Goal: Task Accomplishment & Management: Use online tool/utility

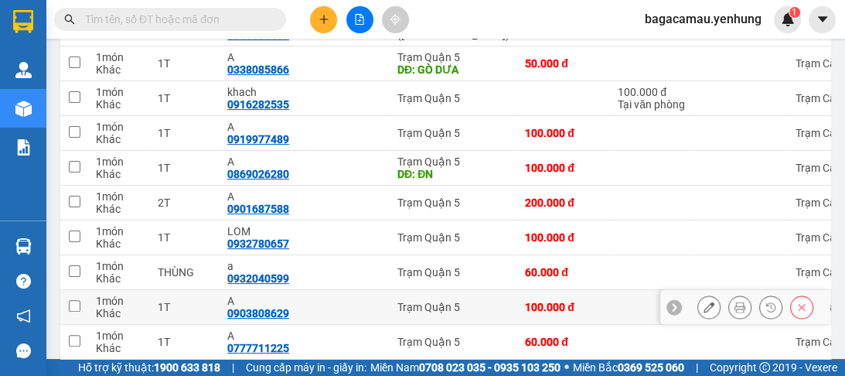
scroll to position [315, 0]
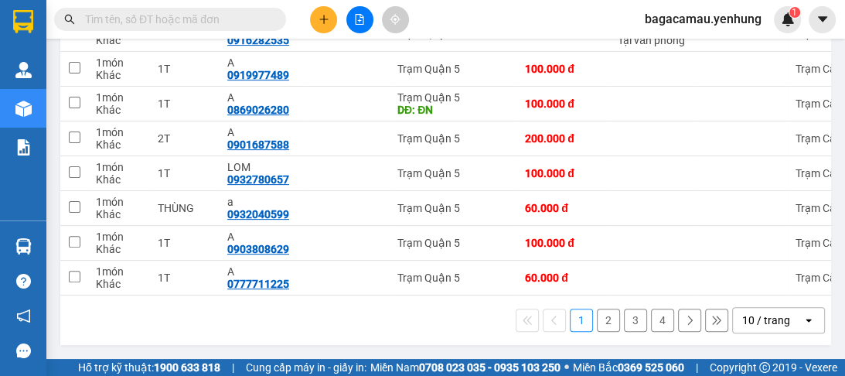
click at [805, 323] on icon "open" at bounding box center [808, 320] width 12 height 12
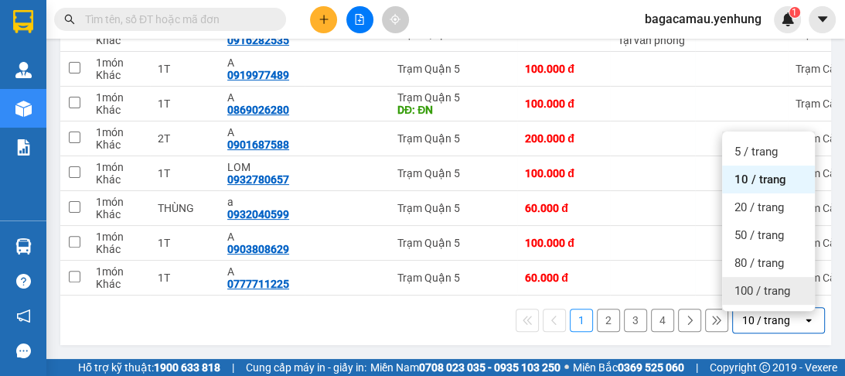
click at [772, 288] on span "100 / trang" at bounding box center [762, 290] width 56 height 15
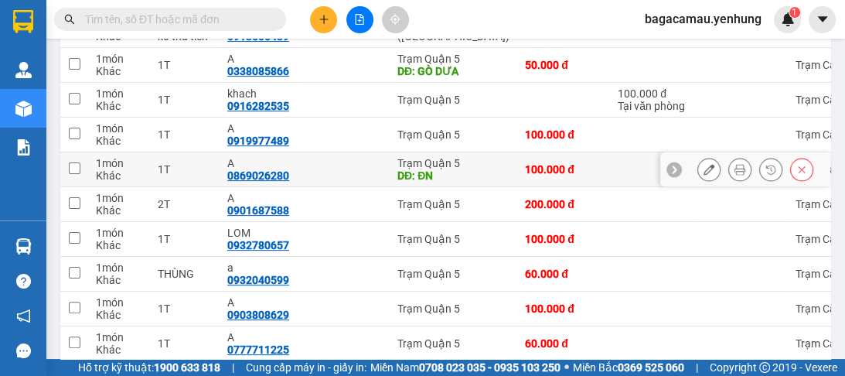
scroll to position [122, 0]
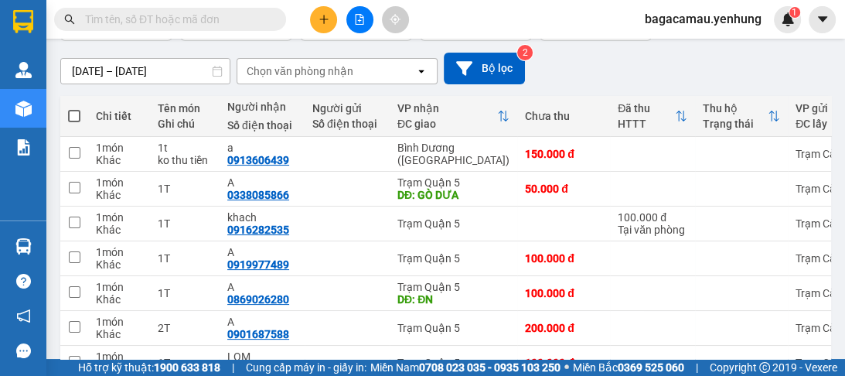
click at [73, 116] on span at bounding box center [74, 116] width 12 height 12
click at [74, 108] on input "checkbox" at bounding box center [74, 108] width 0 height 0
checkbox input "true"
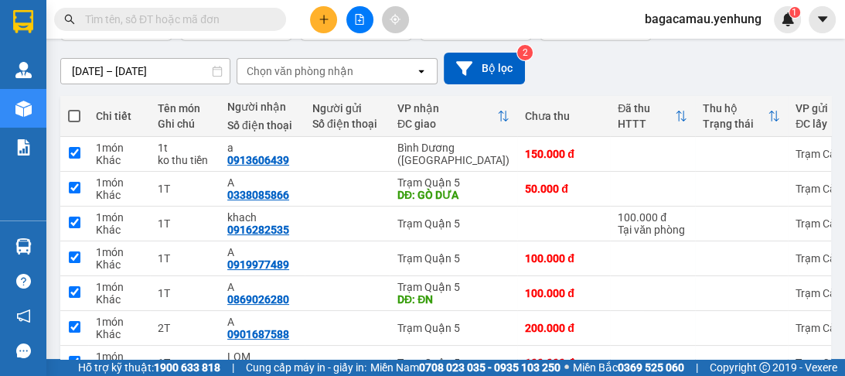
checkbox input "true"
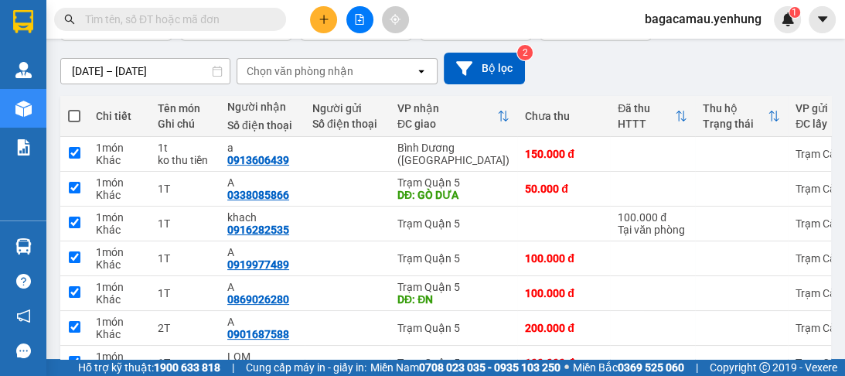
checkbox input "true"
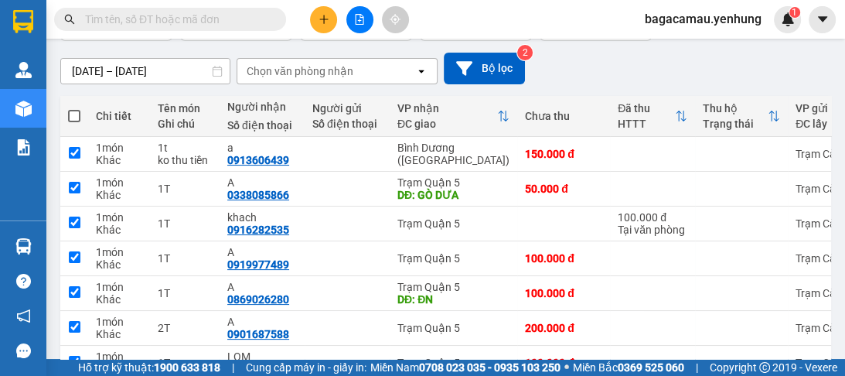
checkbox input "true"
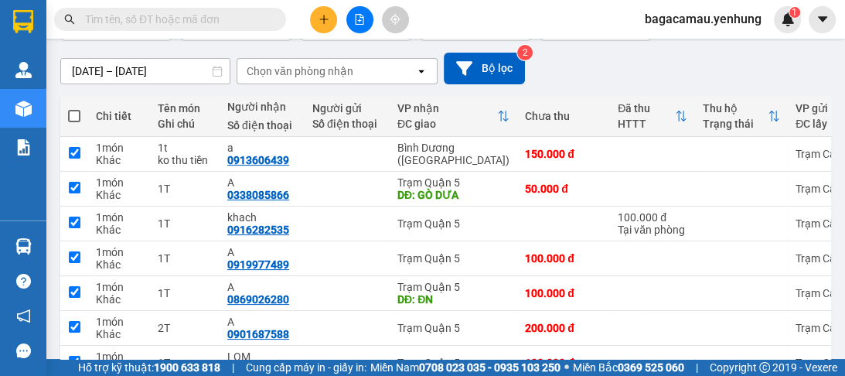
checkbox input "true"
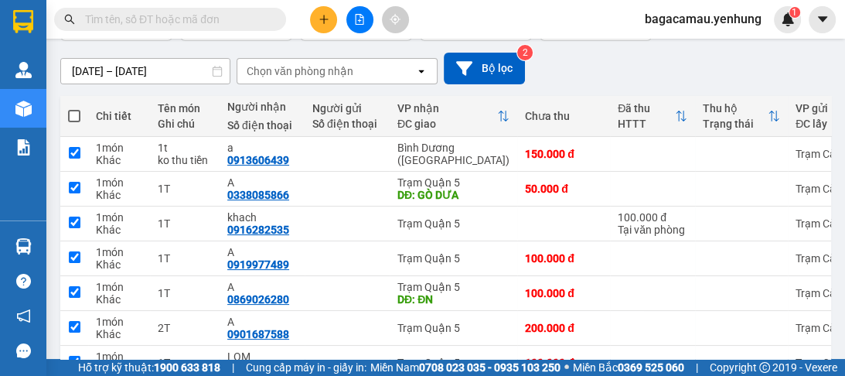
checkbox input "true"
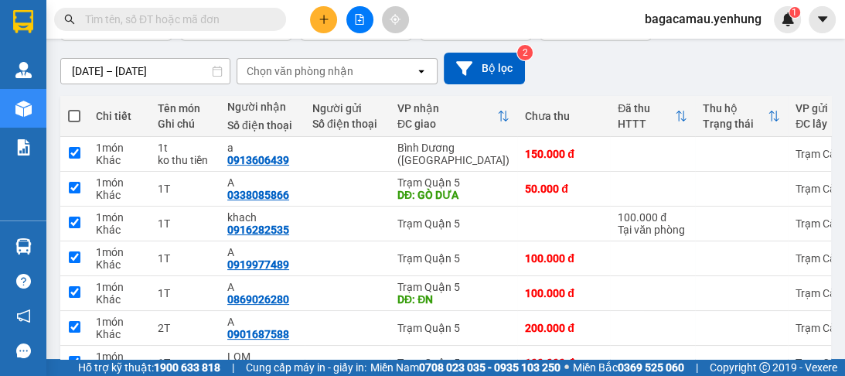
checkbox input "true"
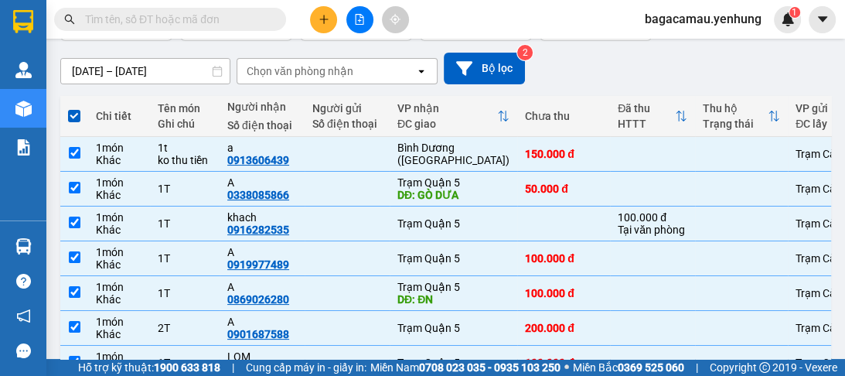
scroll to position [0, 0]
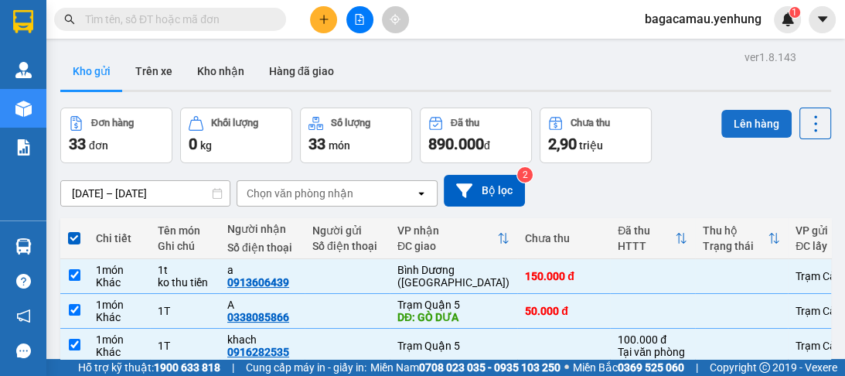
click at [727, 121] on button "Lên hàng" at bounding box center [756, 124] width 70 height 28
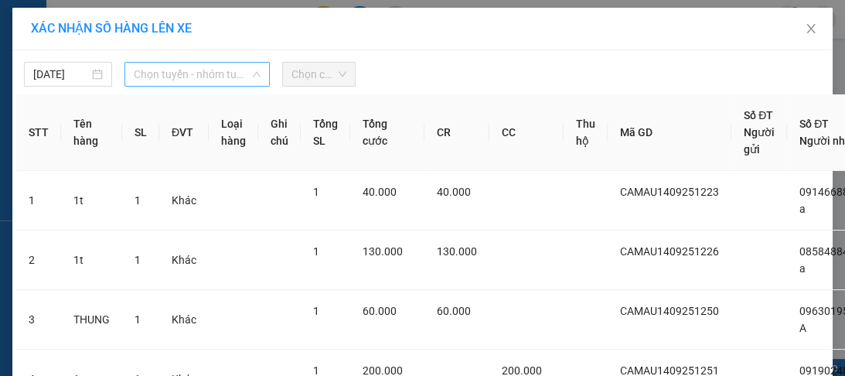
click at [229, 70] on span "Chọn tuyến - nhóm tuyến" at bounding box center [197, 74] width 127 height 23
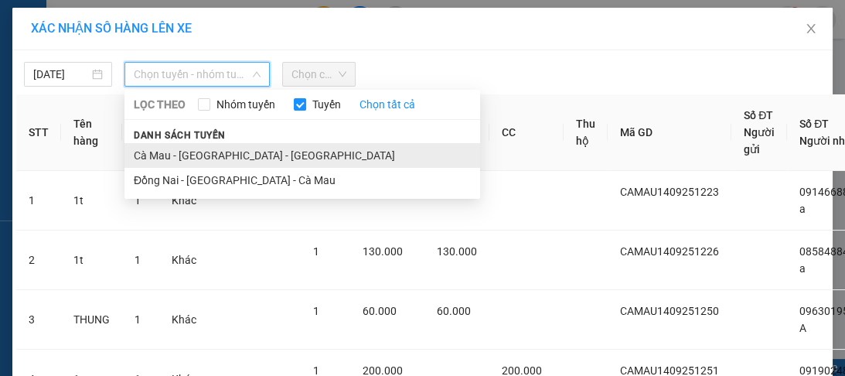
click at [216, 159] on li "Cà Mau - [GEOGRAPHIC_DATA] - [GEOGRAPHIC_DATA]" at bounding box center [302, 155] width 356 height 25
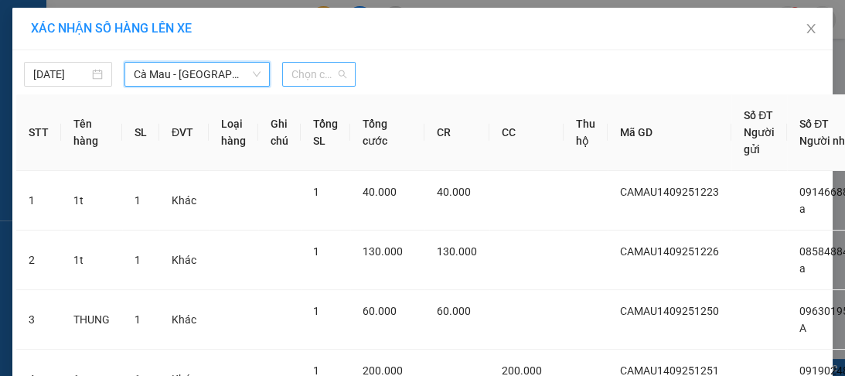
click at [318, 75] on span "Chọn chuyến" at bounding box center [318, 74] width 55 height 23
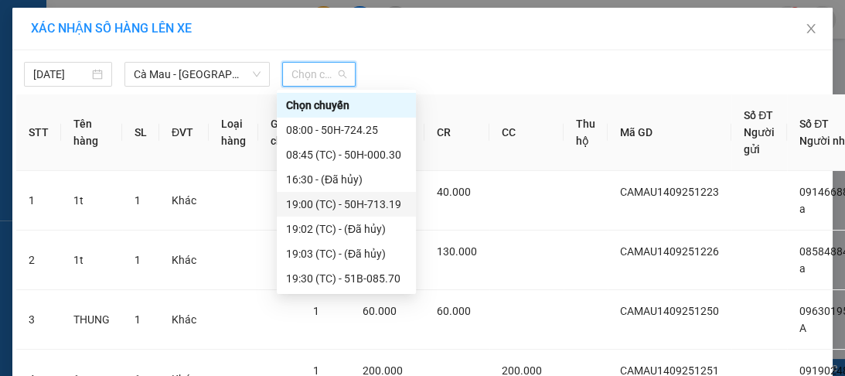
click at [393, 206] on div "19:00 (TC) - 50H-713.19" at bounding box center [346, 204] width 121 height 17
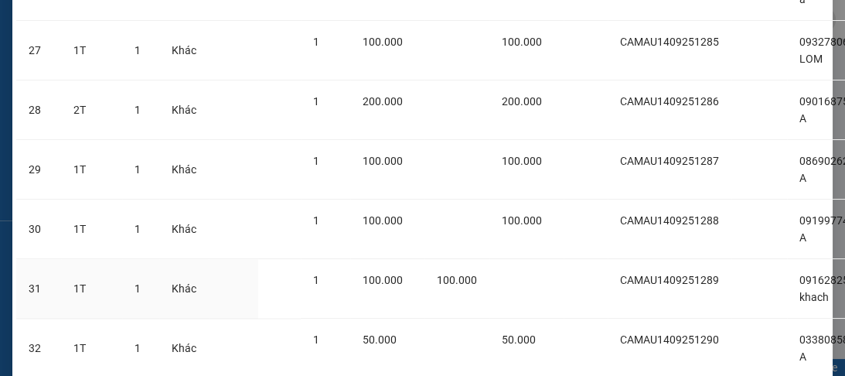
scroll to position [1944, 0]
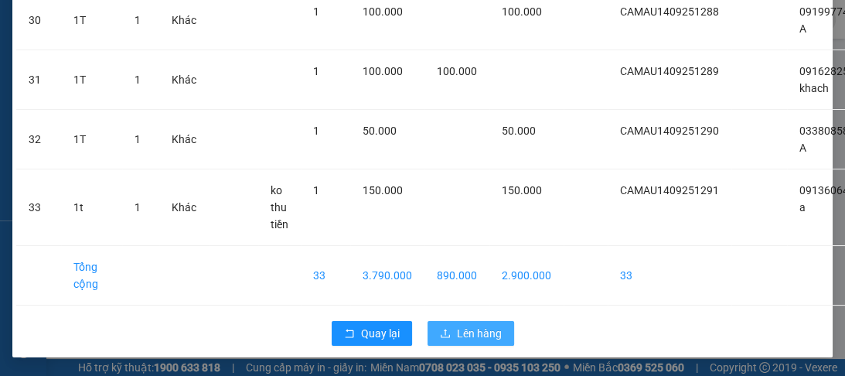
click at [482, 325] on span "Lên hàng" at bounding box center [479, 333] width 45 height 17
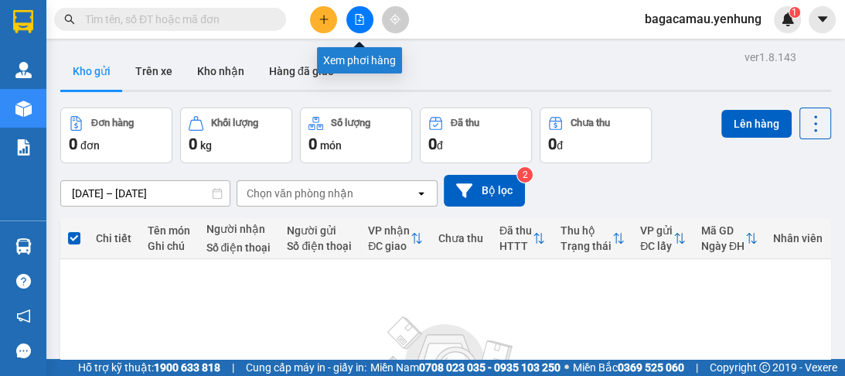
click at [359, 26] on button at bounding box center [359, 19] width 27 height 27
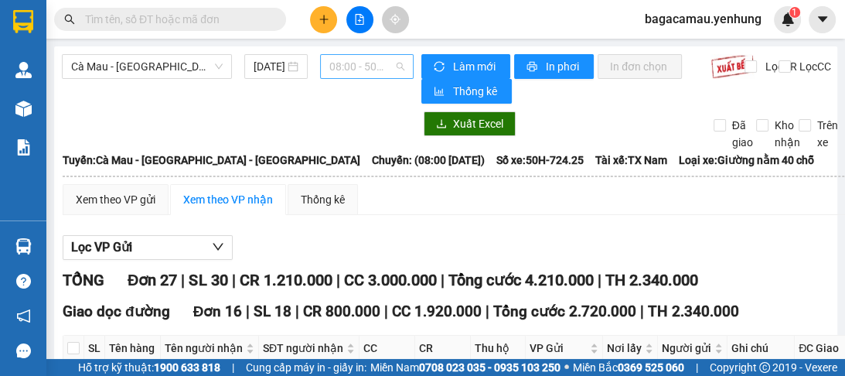
click at [380, 59] on span "08:00 - 50H-724.25" at bounding box center [366, 66] width 75 height 23
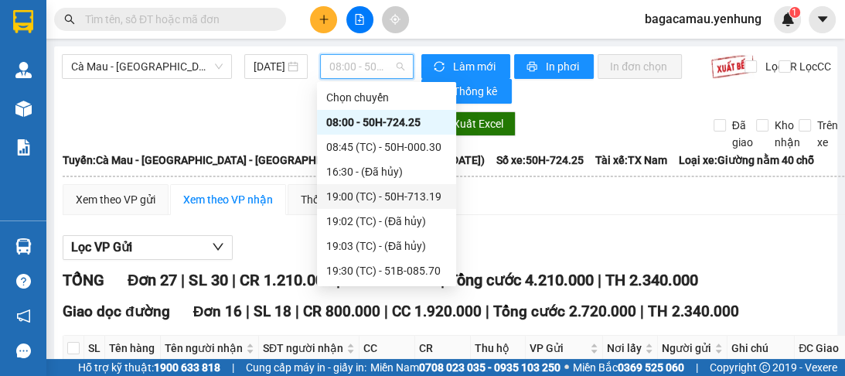
click at [386, 194] on div "19:00 (TC) - 50H-713.19" at bounding box center [386, 196] width 121 height 17
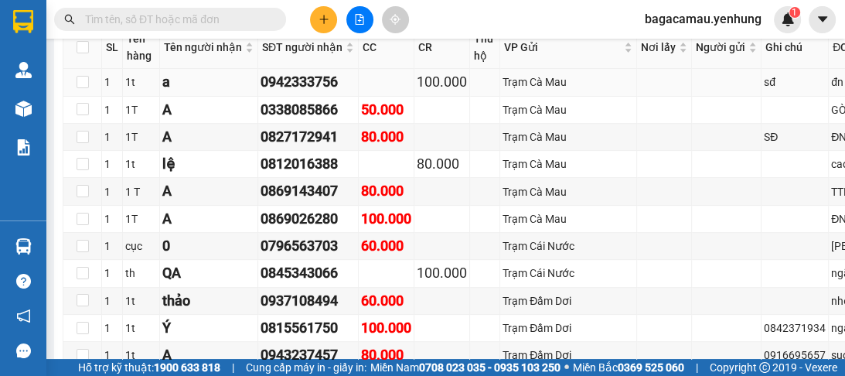
scroll to position [618, 0]
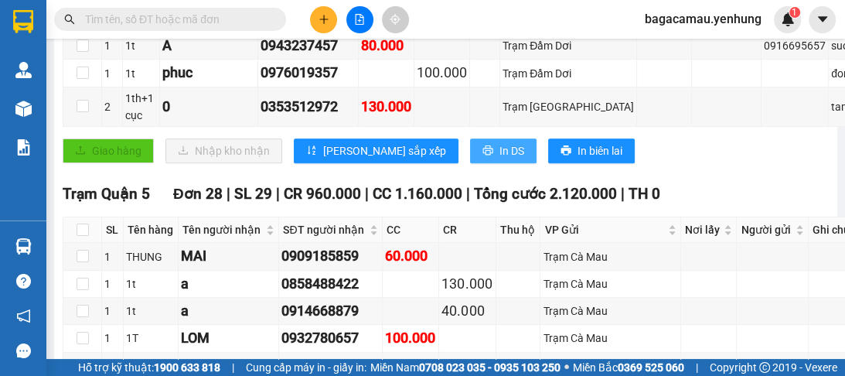
click at [499, 159] on span "In DS" at bounding box center [511, 150] width 25 height 17
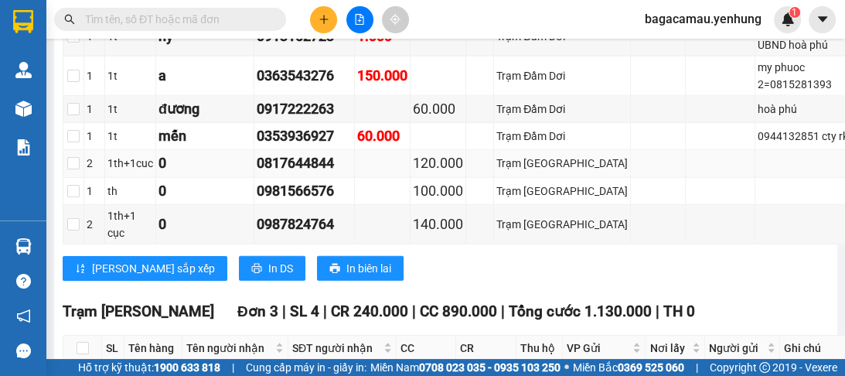
scroll to position [3030, 0]
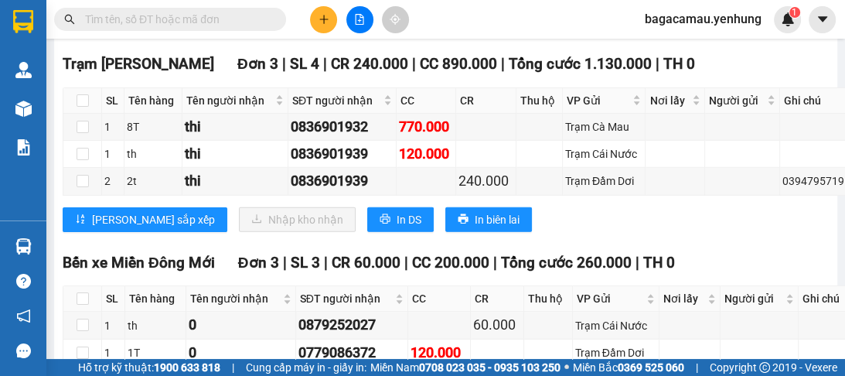
click at [268, 29] on span "In DS" at bounding box center [280, 20] width 25 height 17
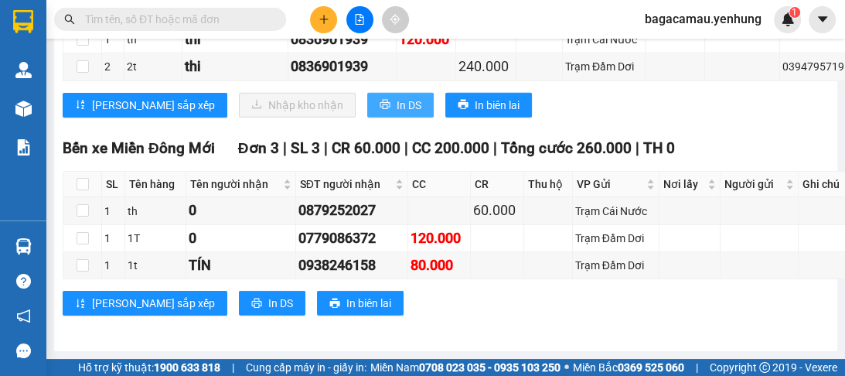
scroll to position [3092, 0]
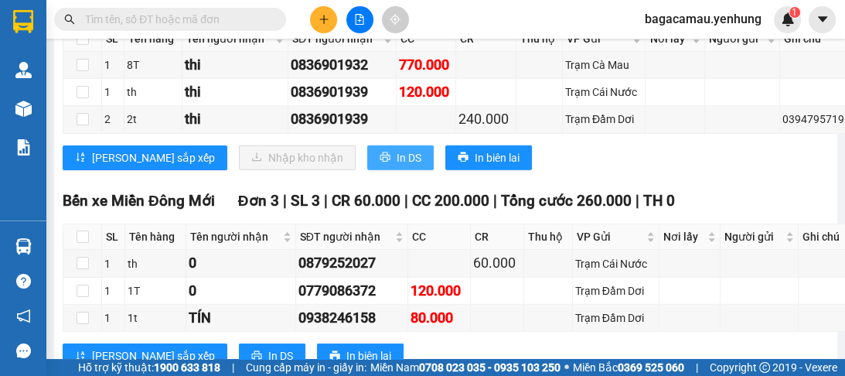
click at [397, 166] on span "In DS" at bounding box center [409, 157] width 25 height 17
